Goal: Find contact information: Find contact information

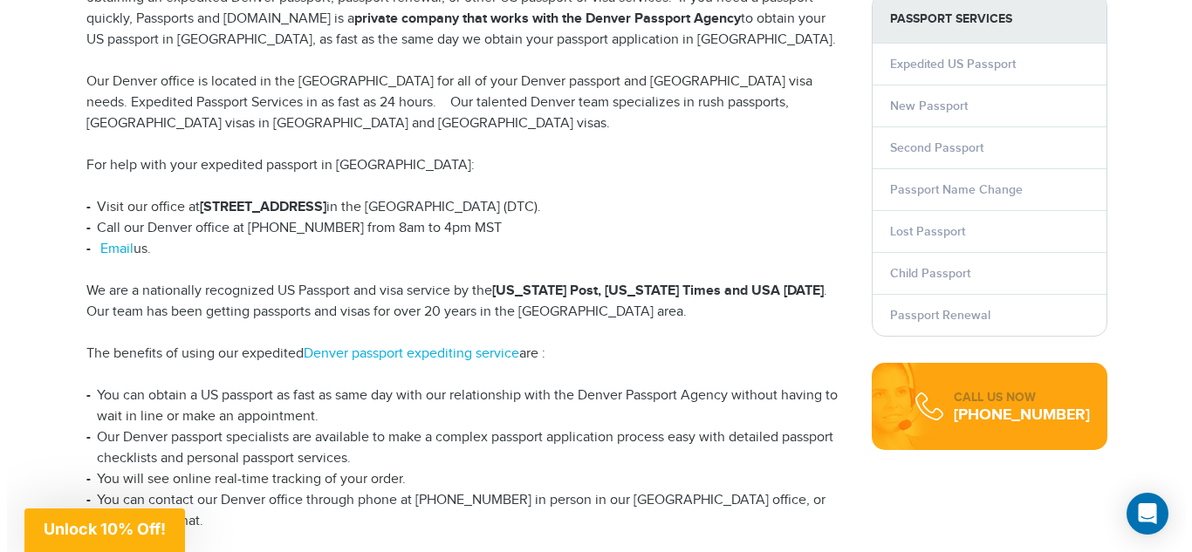
scroll to position [464, 0]
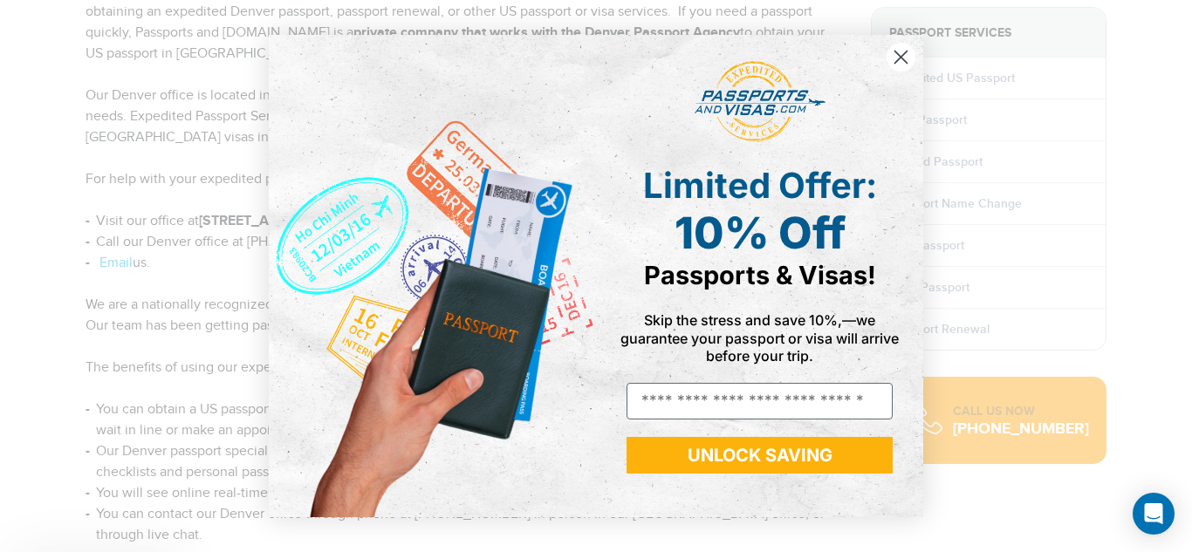
drag, startPoint x: 1188, startPoint y: 63, endPoint x: 1191, endPoint y: 10, distance: 53.3
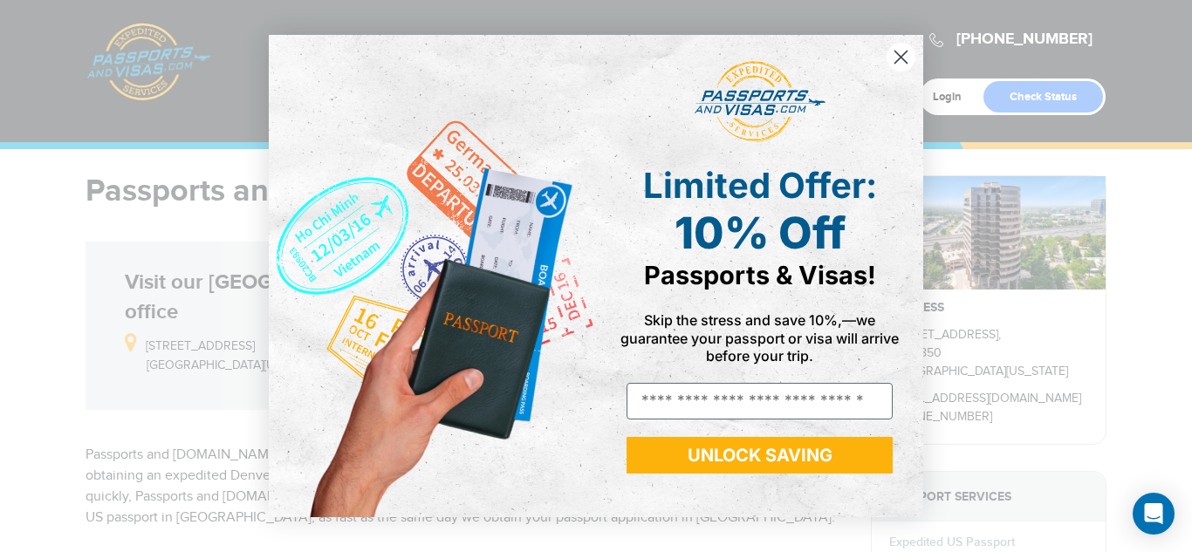
click at [897, 56] on circle "Close dialog" at bounding box center [901, 57] width 29 height 29
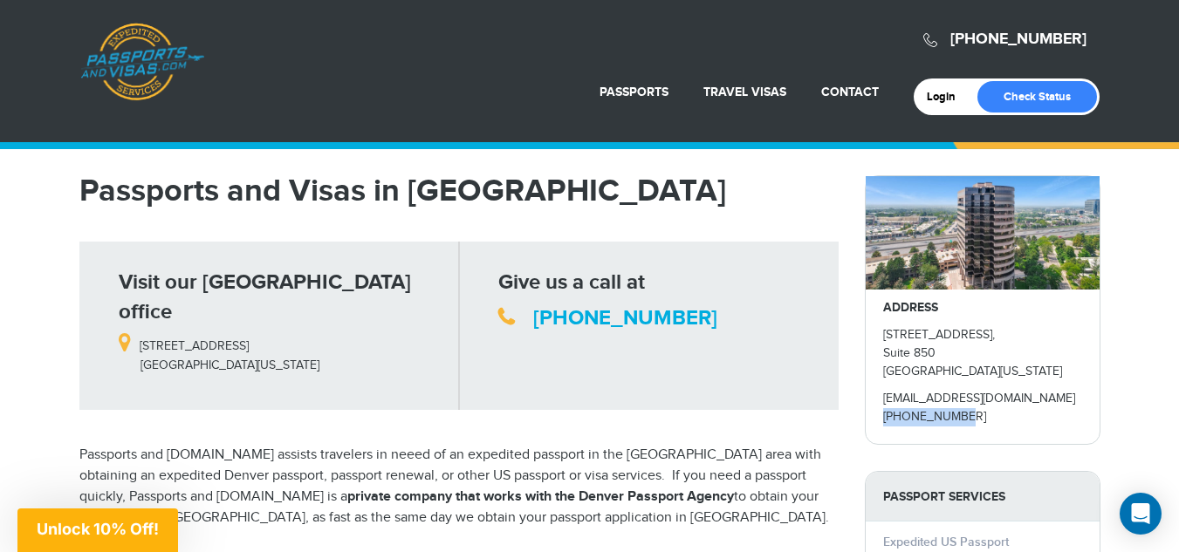
drag, startPoint x: 885, startPoint y: 419, endPoint x: 961, endPoint y: 421, distance: 76.0
click at [961, 421] on p "[PHONE_NUMBER]" at bounding box center [982, 417] width 199 height 18
copy p "[PHONE_NUMBER]"
